Goal: Check status: Check status

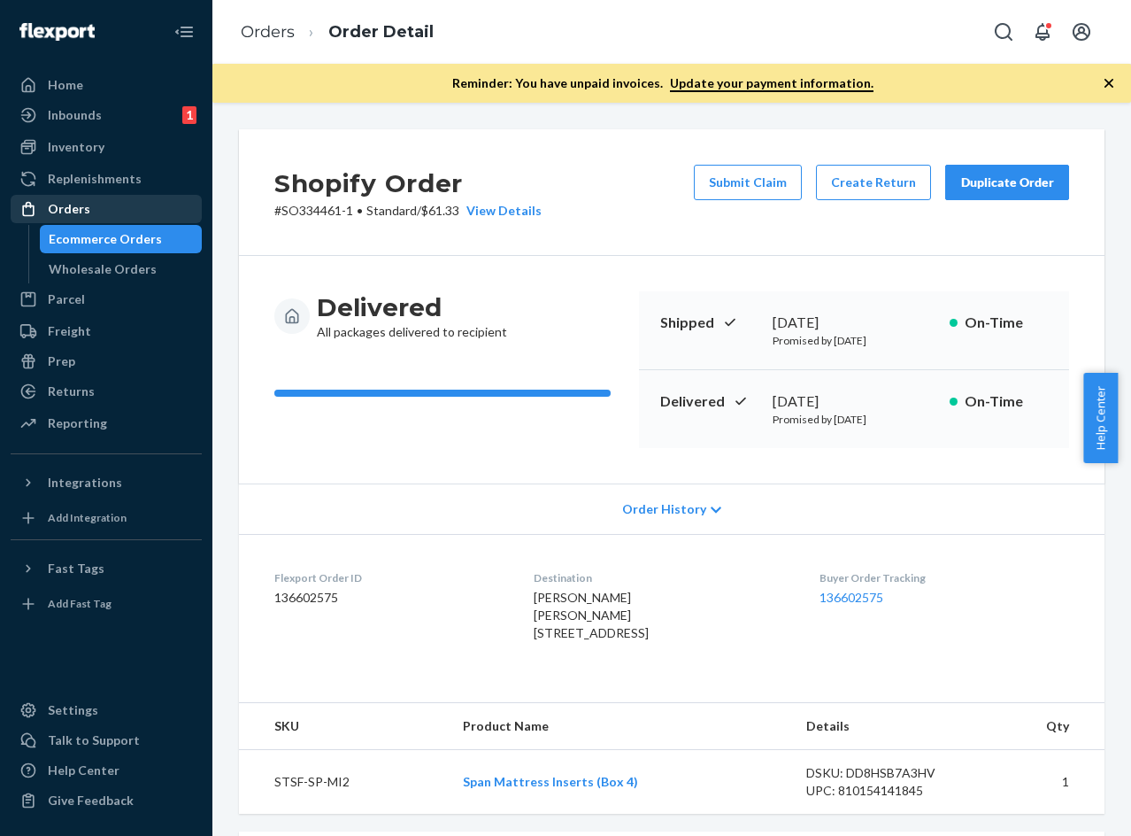
click at [85, 215] on div "Orders" at bounding box center [69, 209] width 42 height 18
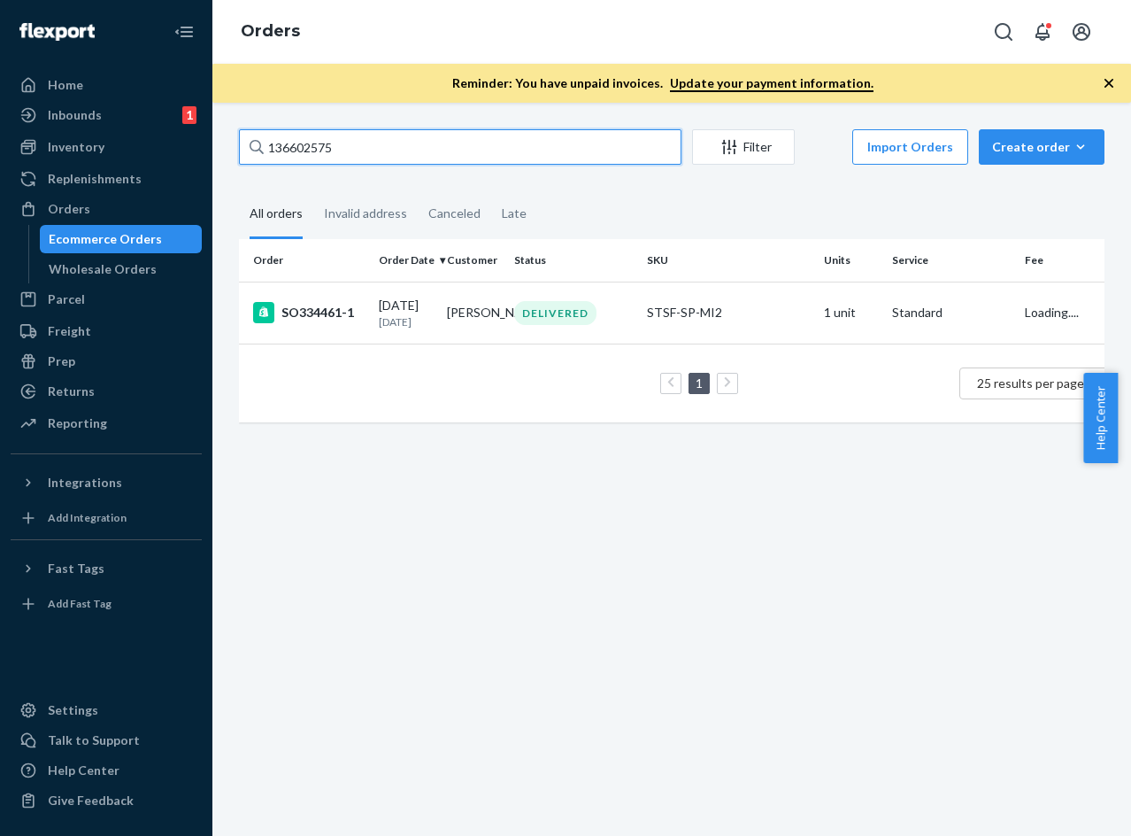
click at [378, 148] on input "136602575" at bounding box center [460, 146] width 443 height 35
paste input "925542"
type input "136925542"
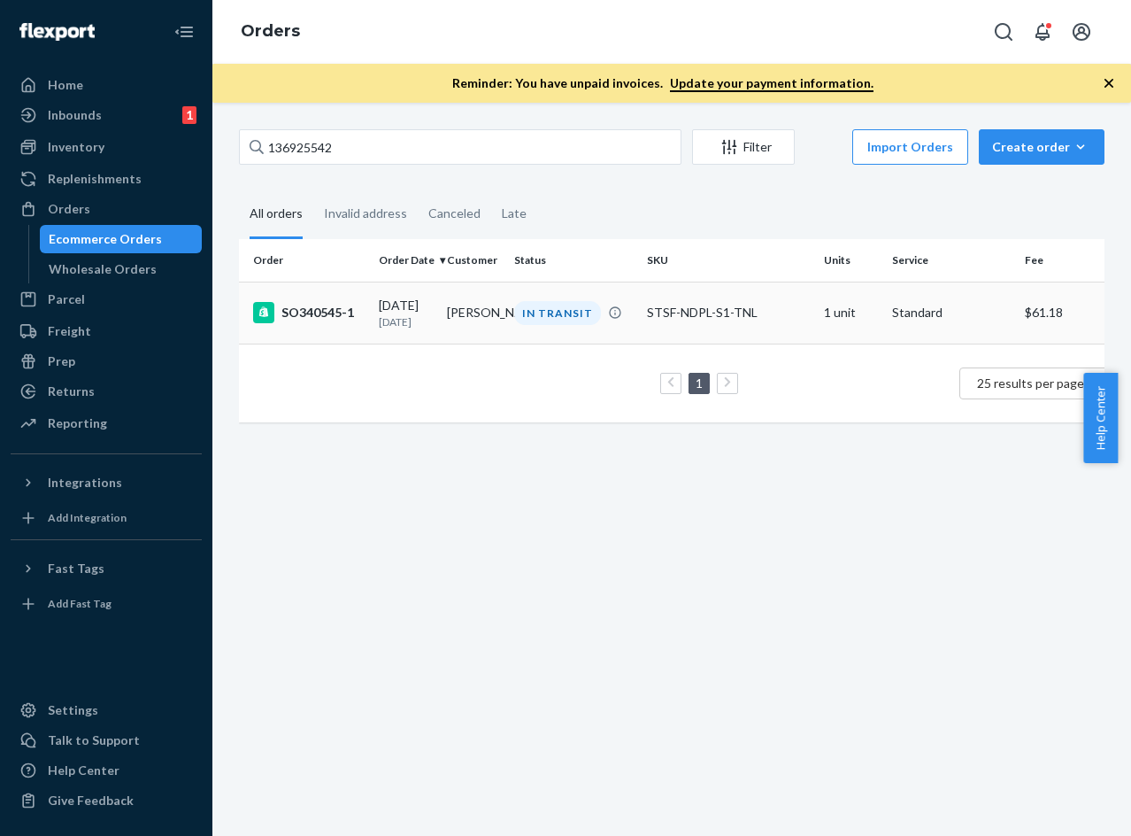
click at [353, 330] on td "SO340545-1" at bounding box center [305, 312] width 133 height 62
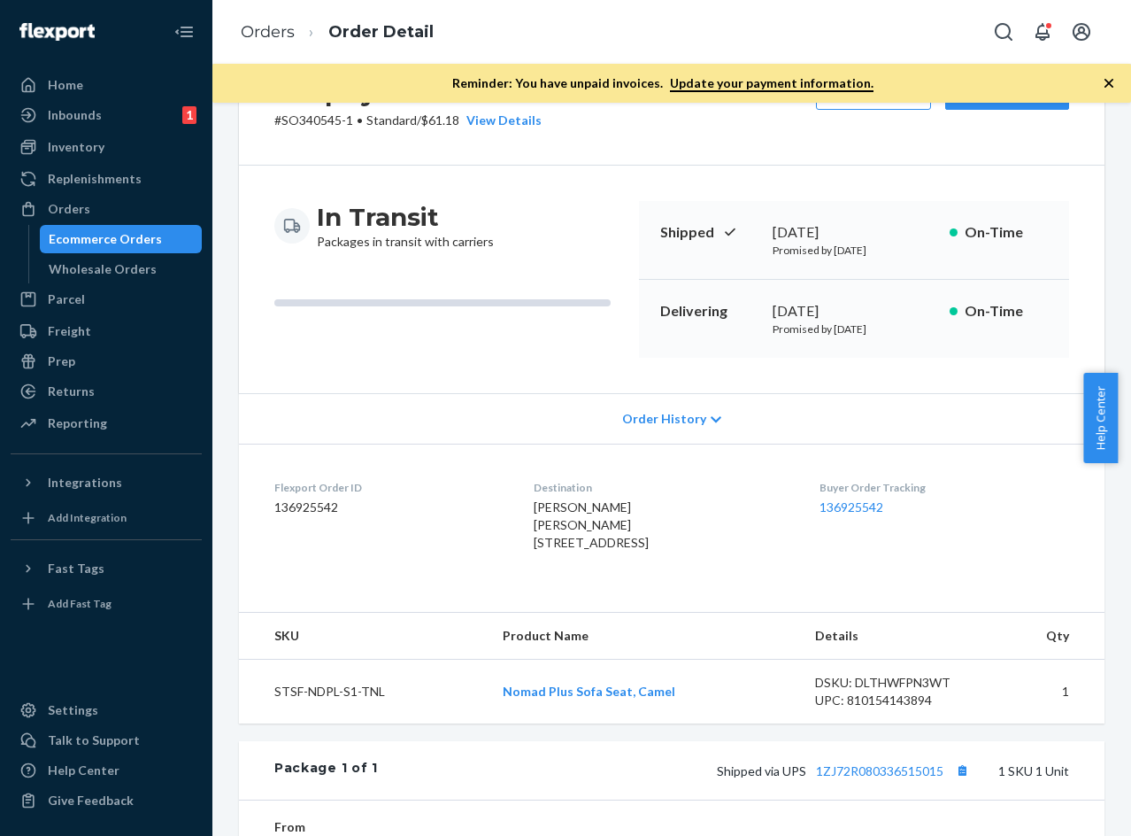
scroll to position [76, 0]
